Goal: Information Seeking & Learning: Learn about a topic

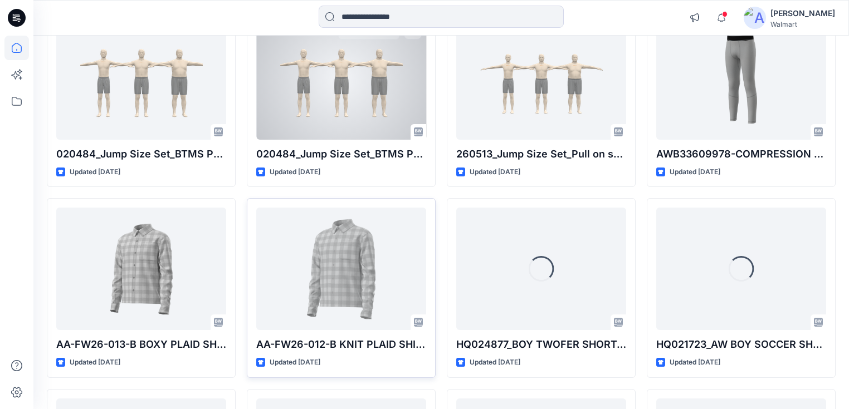
scroll to position [539, 0]
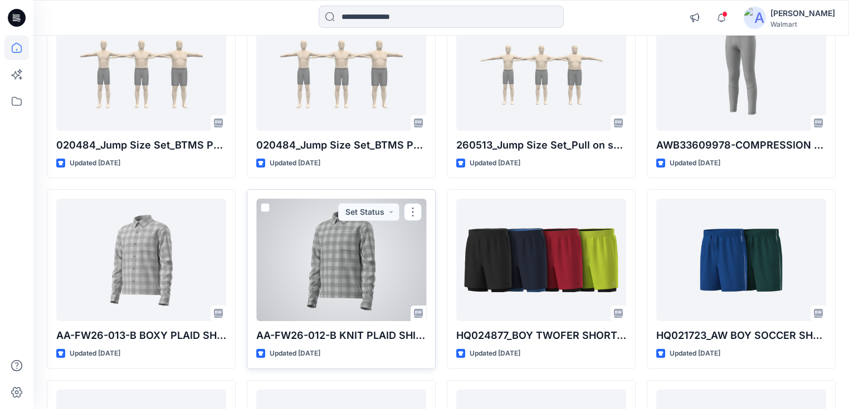
click at [329, 262] on div at bounding box center [341, 260] width 170 height 123
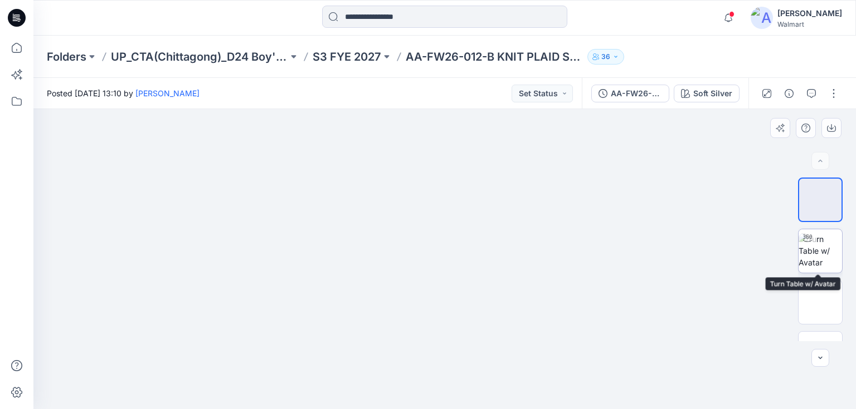
click at [818, 247] on img at bounding box center [819, 250] width 43 height 35
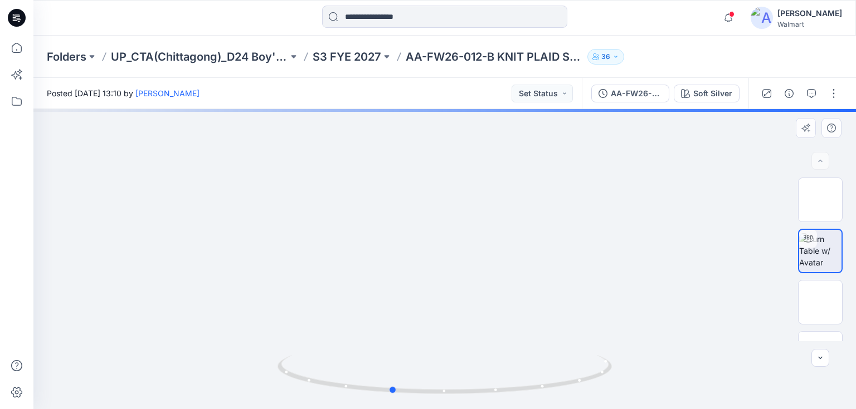
drag, startPoint x: 416, startPoint y: 250, endPoint x: 363, endPoint y: 276, distance: 59.5
click at [363, 276] on div at bounding box center [444, 259] width 822 height 300
drag, startPoint x: 504, startPoint y: 202, endPoint x: 504, endPoint y: 282, distance: 79.7
drag, startPoint x: 511, startPoint y: 290, endPoint x: 511, endPoint y: 245, distance: 45.1
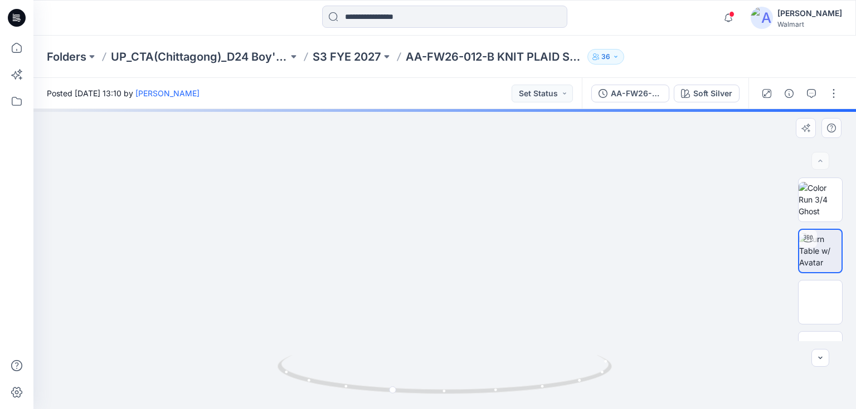
drag, startPoint x: 496, startPoint y: 268, endPoint x: 491, endPoint y: 261, distance: 8.4
click at [491, 261] on img at bounding box center [440, 287] width 1109 height 1109
click at [466, 256] on img at bounding box center [438, 283] width 1109 height 1109
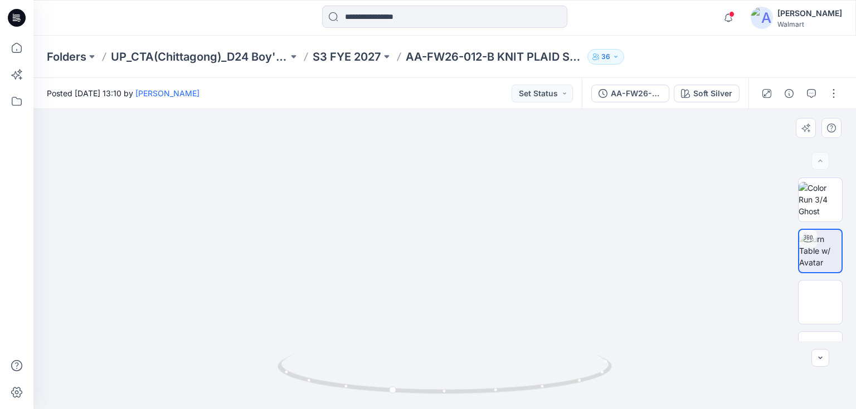
drag, startPoint x: 417, startPoint y: 338, endPoint x: 382, endPoint y: 325, distance: 37.6
click at [382, 325] on img at bounding box center [430, 278] width 1109 height 1109
drag, startPoint x: 431, startPoint y: 397, endPoint x: 631, endPoint y: 362, distance: 202.5
click at [640, 372] on div at bounding box center [444, 259] width 822 height 300
drag, startPoint x: 430, startPoint y: 231, endPoint x: 440, endPoint y: 344, distance: 114.1
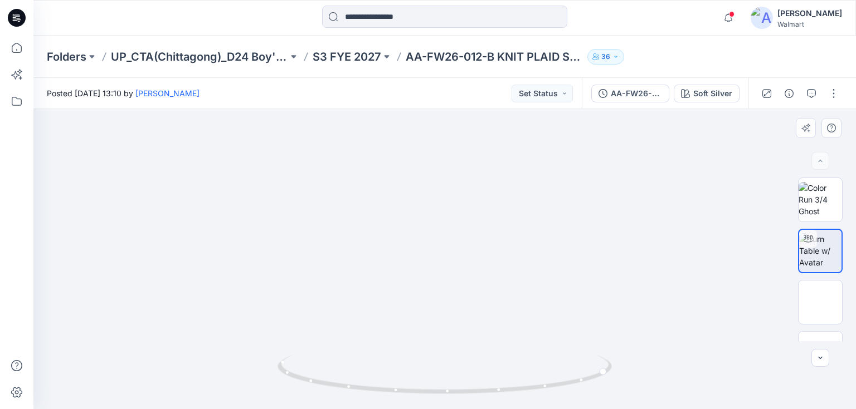
drag, startPoint x: 527, startPoint y: 393, endPoint x: 389, endPoint y: 387, distance: 137.7
click at [389, 387] on icon at bounding box center [445, 376] width 337 height 42
drag, startPoint x: 427, startPoint y: 339, endPoint x: 426, endPoint y: 237, distance: 102.0
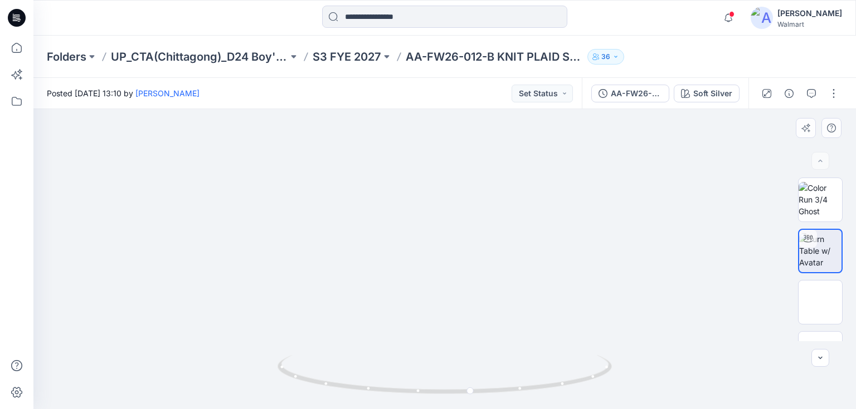
drag, startPoint x: 468, startPoint y: 234, endPoint x: 450, endPoint y: 265, distance: 36.2
drag, startPoint x: 450, startPoint y: 263, endPoint x: 438, endPoint y: 314, distance: 52.0
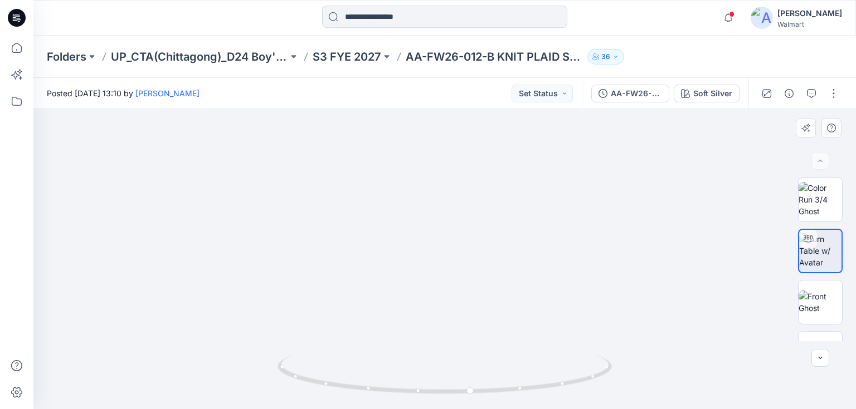
drag, startPoint x: 671, startPoint y: 268, endPoint x: 577, endPoint y: 267, distance: 94.2
drag, startPoint x: 336, startPoint y: 167, endPoint x: 472, endPoint y: 328, distance: 210.3
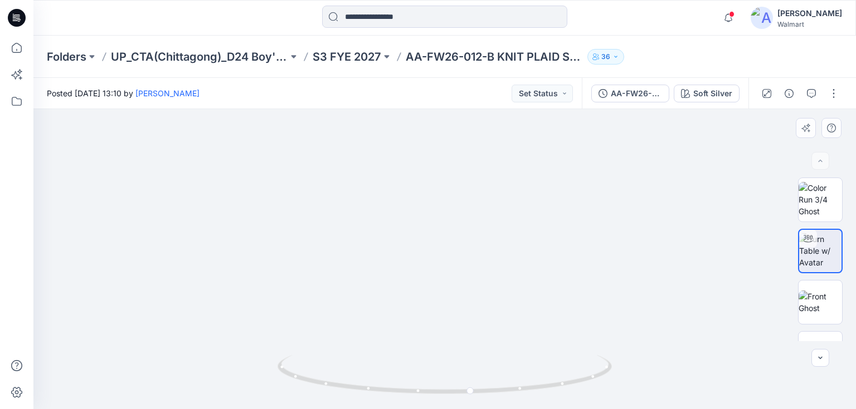
drag, startPoint x: 430, startPoint y: 270, endPoint x: 430, endPoint y: 247, distance: 22.3
drag, startPoint x: 489, startPoint y: 274, endPoint x: 494, endPoint y: 194, distance: 79.9
drag, startPoint x: 474, startPoint y: 218, endPoint x: 501, endPoint y: 345, distance: 130.5
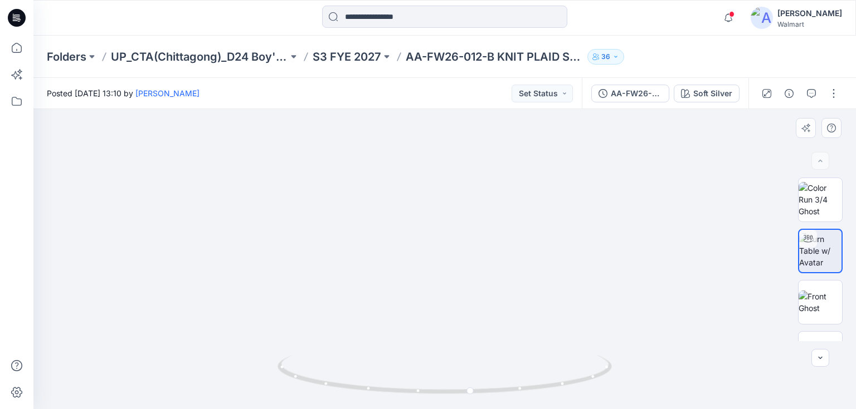
drag, startPoint x: 448, startPoint y: 340, endPoint x: 439, endPoint y: 276, distance: 65.2
drag, startPoint x: 432, startPoint y: 308, endPoint x: 434, endPoint y: 214, distance: 93.6
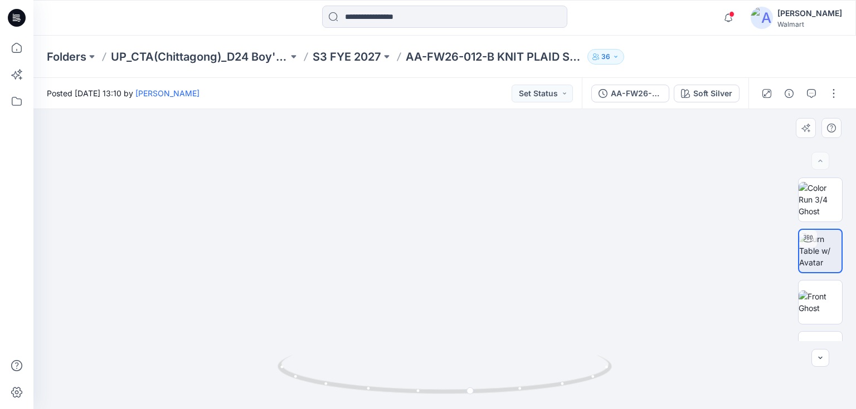
drag, startPoint x: 430, startPoint y: 266, endPoint x: 421, endPoint y: 241, distance: 26.4
drag, startPoint x: 432, startPoint y: 265, endPoint x: 417, endPoint y: 252, distance: 19.4
click at [417, 252] on img at bounding box center [386, 408] width 2282 height 2282
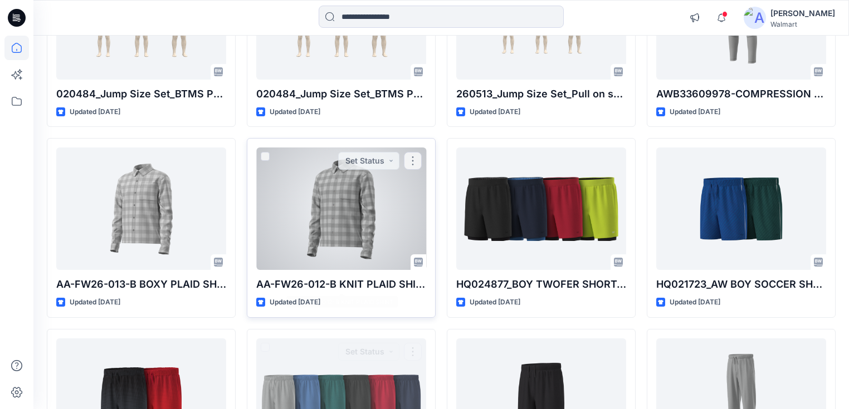
scroll to position [584, 0]
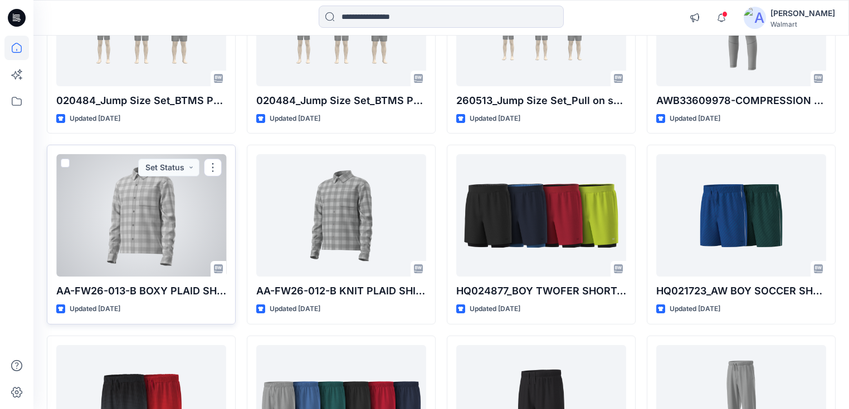
click at [152, 219] on div at bounding box center [141, 215] width 170 height 123
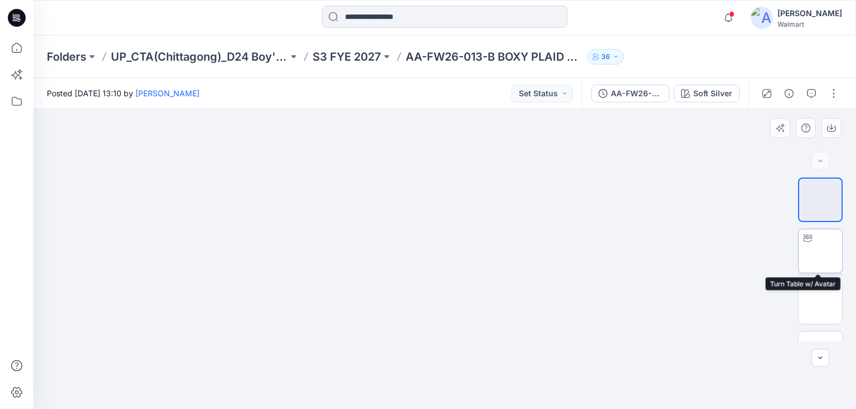
click at [820, 251] on img at bounding box center [820, 251] width 0 height 0
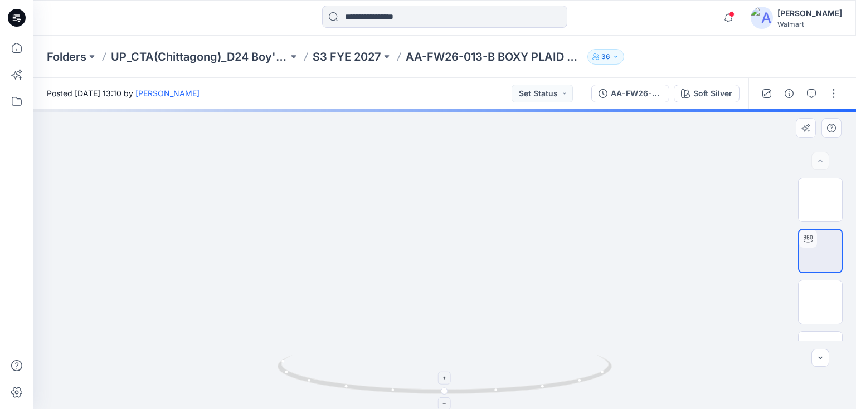
drag, startPoint x: 536, startPoint y: 174, endPoint x: 521, endPoint y: 385, distance: 211.7
click at [524, 393] on div at bounding box center [444, 259] width 822 height 300
drag, startPoint x: 445, startPoint y: 222, endPoint x: 501, endPoint y: 309, distance: 103.2
drag, startPoint x: 518, startPoint y: 310, endPoint x: 523, endPoint y: 277, distance: 32.6
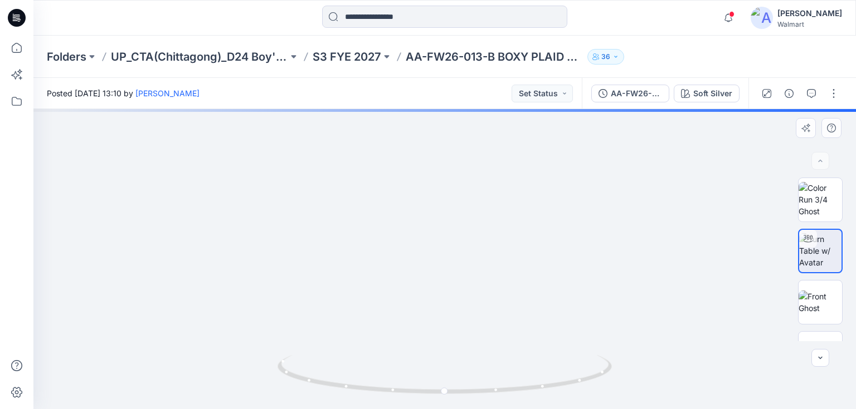
drag, startPoint x: 519, startPoint y: 296, endPoint x: 519, endPoint y: 247, distance: 49.0
drag, startPoint x: 507, startPoint y: 222, endPoint x: 507, endPoint y: 207, distance: 15.6
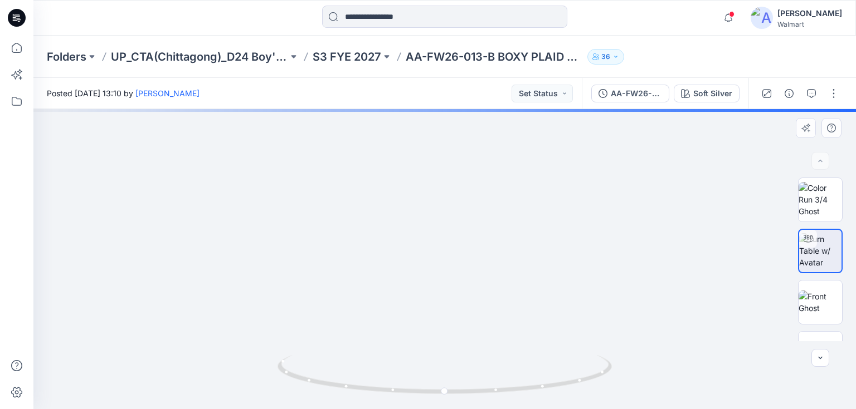
drag, startPoint x: 515, startPoint y: 336, endPoint x: 514, endPoint y: 252, distance: 84.1
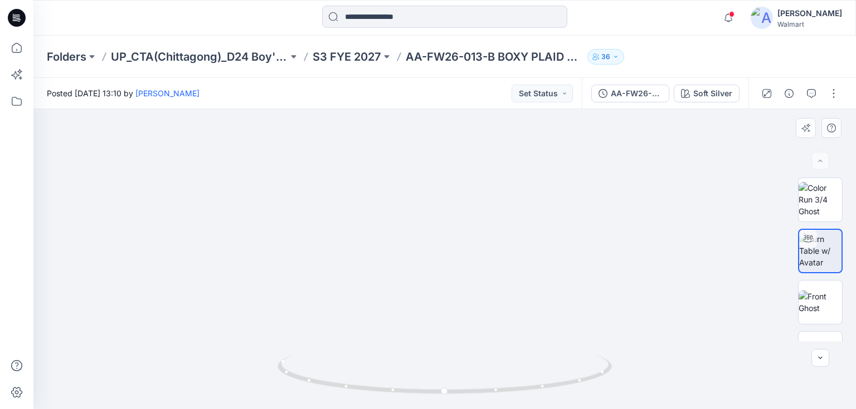
drag, startPoint x: 499, startPoint y: 319, endPoint x: 487, endPoint y: 281, distance: 39.3
drag, startPoint x: 487, startPoint y: 299, endPoint x: 467, endPoint y: 332, distance: 38.7
drag, startPoint x: 422, startPoint y: 272, endPoint x: 526, endPoint y: 290, distance: 105.1
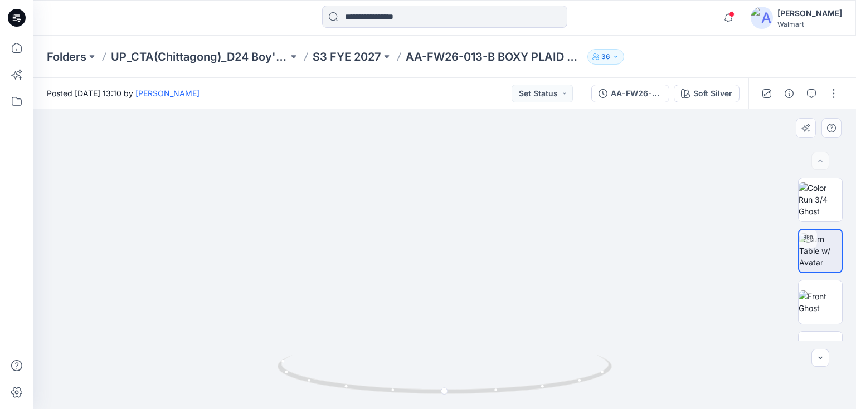
click at [540, 387] on div at bounding box center [444, 259] width 822 height 300
drag, startPoint x: 528, startPoint y: 279, endPoint x: 431, endPoint y: 389, distance: 146.1
click at [439, 402] on div at bounding box center [444, 259] width 822 height 300
drag, startPoint x: 464, startPoint y: 229, endPoint x: 451, endPoint y: 325, distance: 97.2
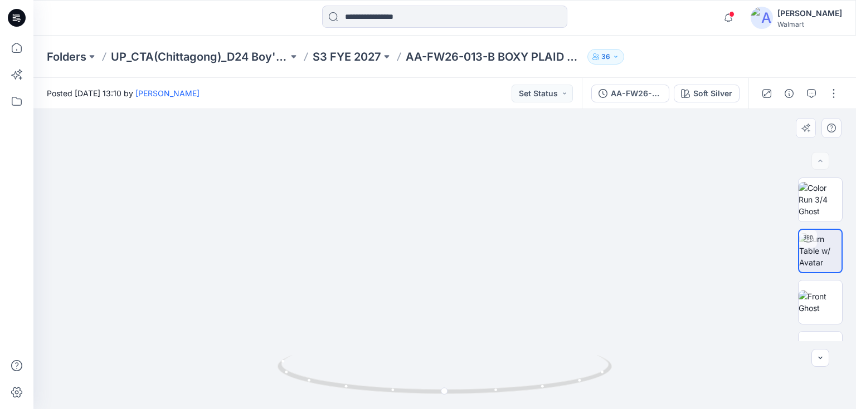
drag, startPoint x: 475, startPoint y: 298, endPoint x: 441, endPoint y: 283, distance: 37.2
drag, startPoint x: 527, startPoint y: 394, endPoint x: 650, endPoint y: 374, distance: 124.3
click at [650, 374] on div at bounding box center [444, 259] width 822 height 300
